Goal: Understand process/instructions: Learn how to perform a task or action

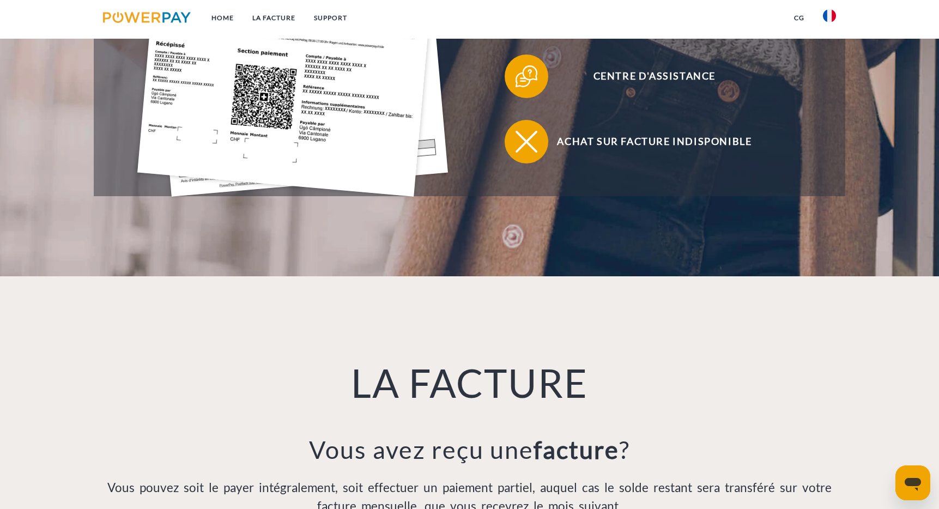
scroll to position [340, 0]
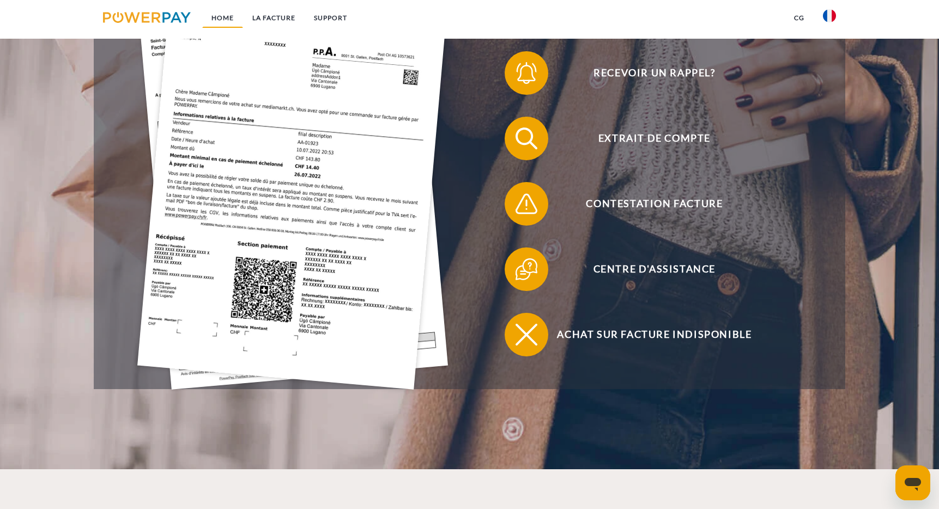
click at [224, 22] on link "Home" at bounding box center [222, 18] width 41 height 20
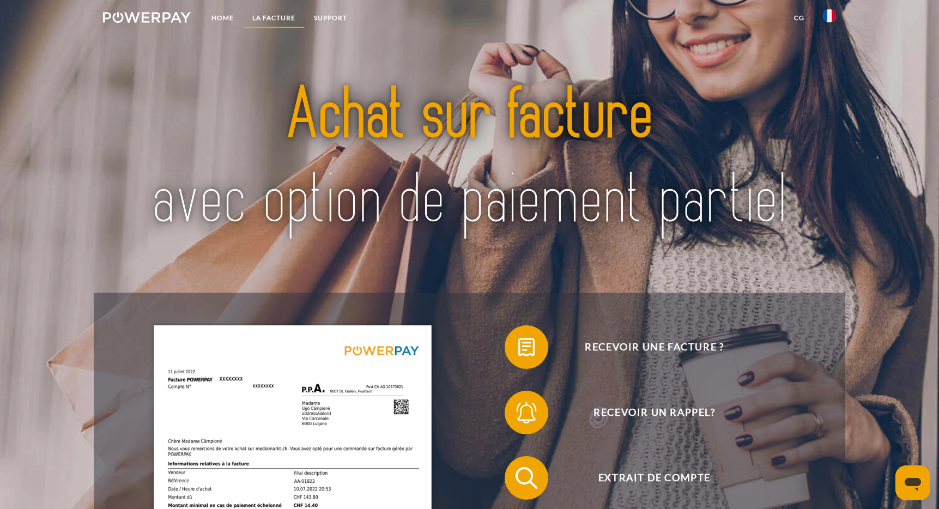
click at [279, 15] on link "LA FACTURE" at bounding box center [274, 18] width 62 height 20
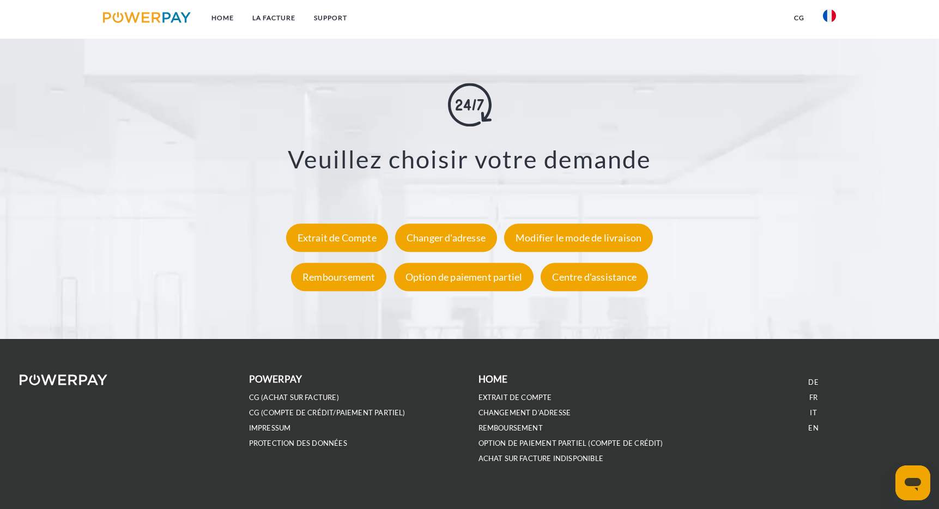
scroll to position [2085, 0]
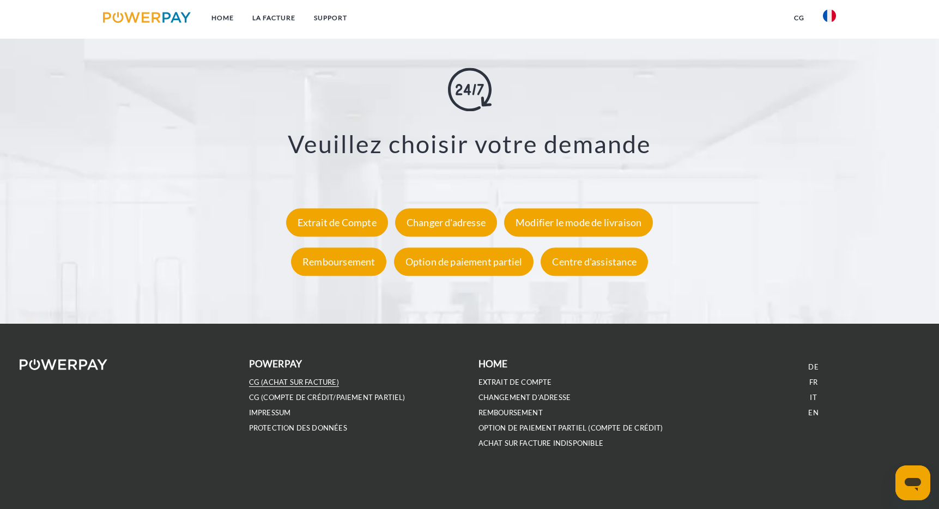
click at [296, 380] on link "CG (achat sur facture)" at bounding box center [294, 382] width 90 height 9
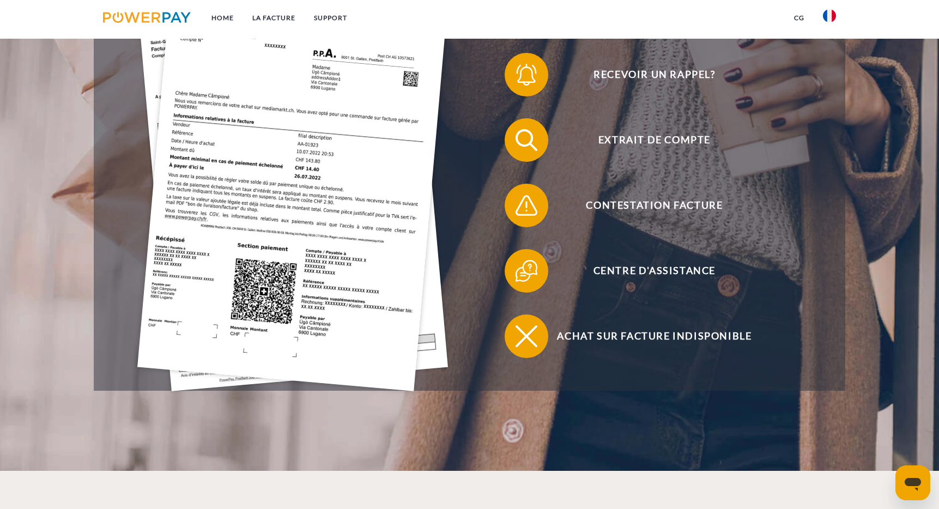
scroll to position [340, 0]
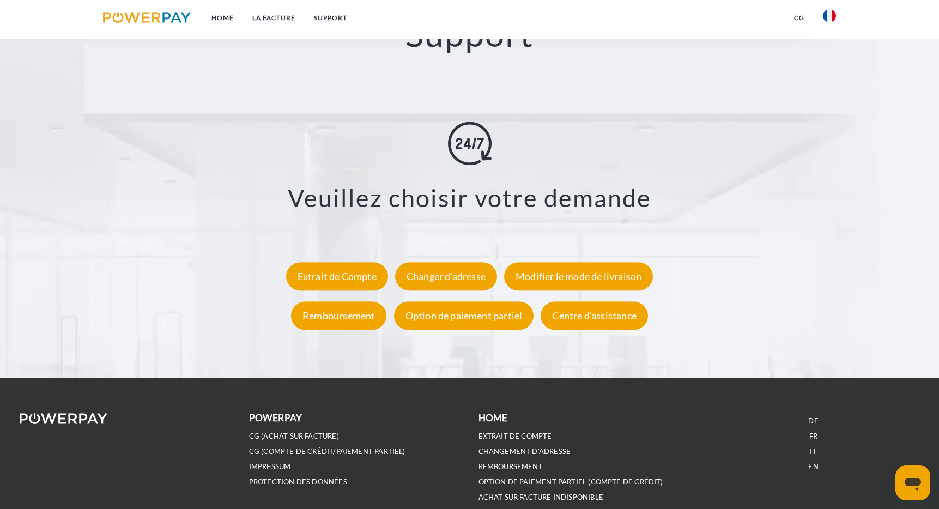
scroll to position [2085, 0]
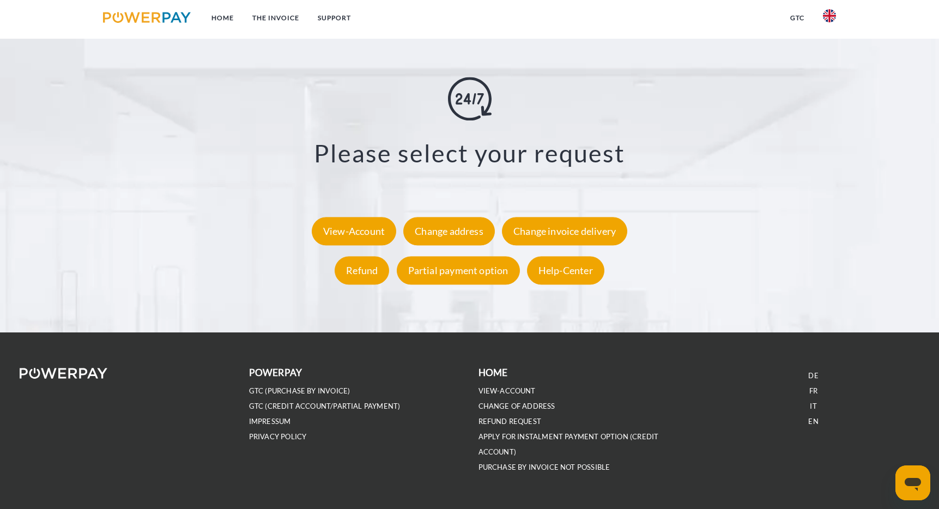
scroll to position [2166, 0]
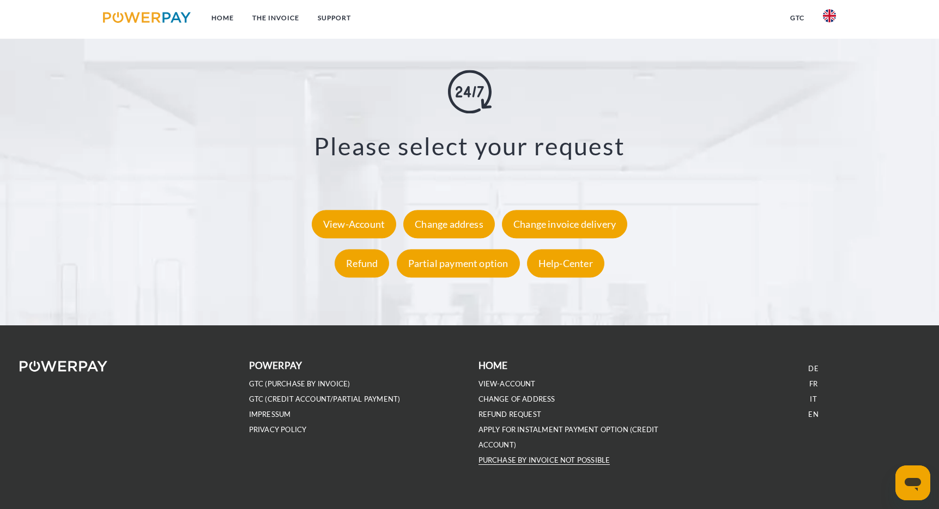
click at [547, 460] on link "PURCHASE BY INVOICE NOT POSSIBLE" at bounding box center [545, 460] width 132 height 9
